Goal: Information Seeking & Learning: Learn about a topic

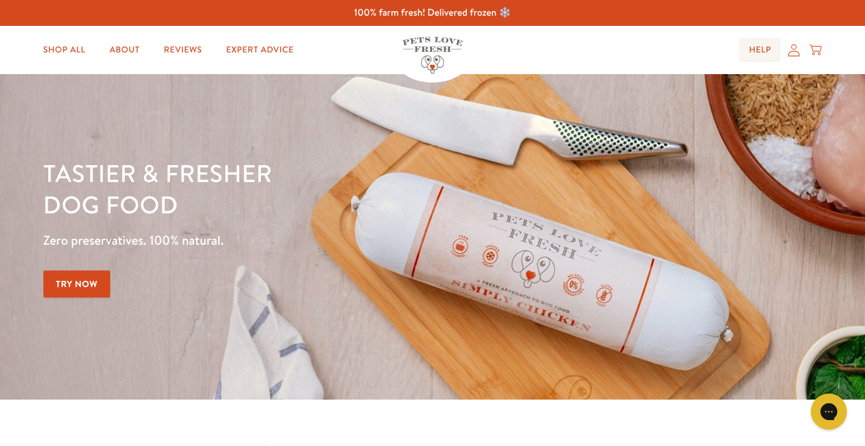
click at [766, 50] on link "Help" at bounding box center [760, 50] width 42 height 24
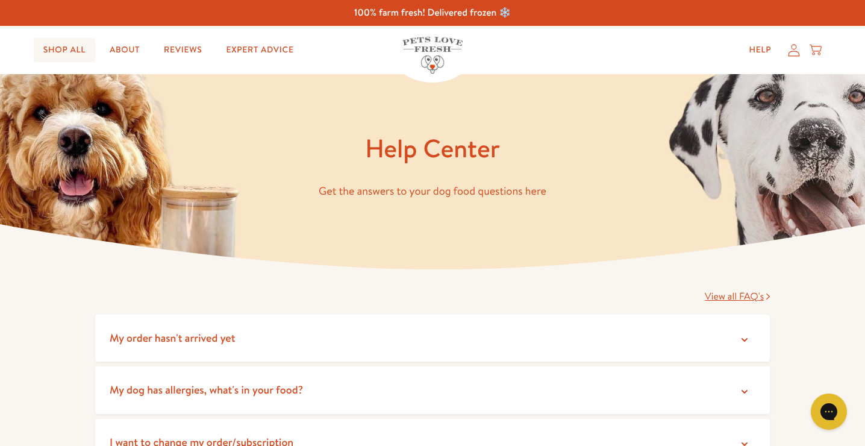
click at [67, 43] on link "Shop All" at bounding box center [64, 50] width 61 height 24
